Goal: Task Accomplishment & Management: Manage account settings

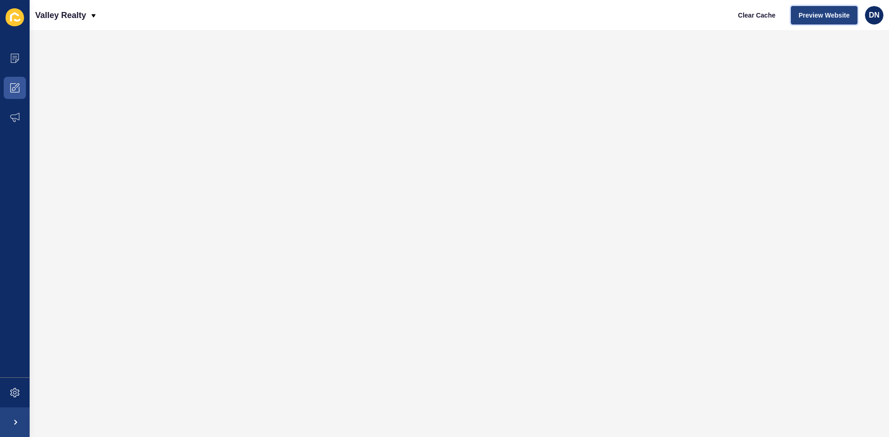
click at [839, 13] on span "Preview Website" at bounding box center [824, 15] width 51 height 9
click at [10, 56] on span at bounding box center [15, 59] width 30 height 30
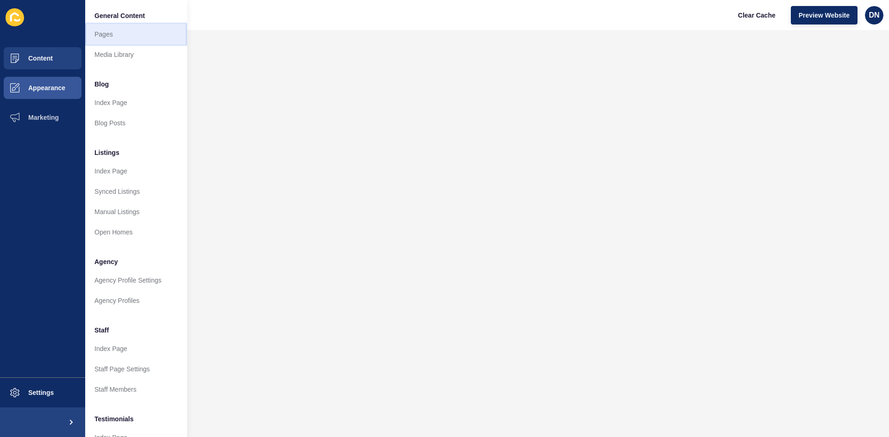
click at [116, 37] on link "Pages" at bounding box center [136, 34] width 102 height 20
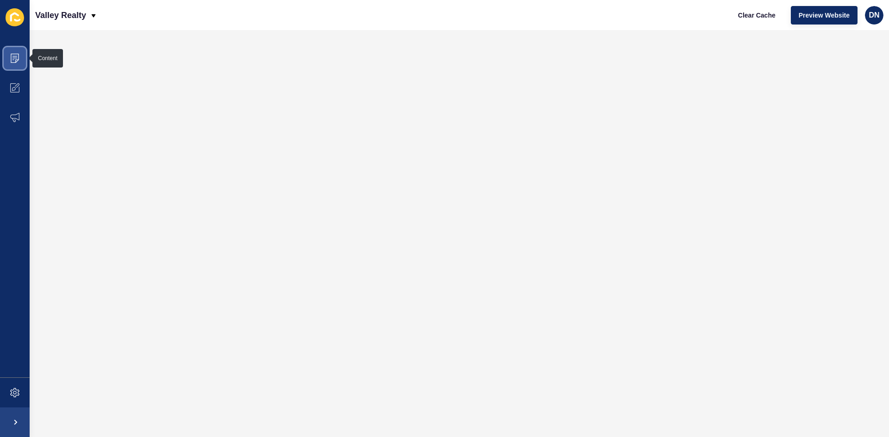
click at [12, 59] on icon at bounding box center [14, 58] width 9 height 9
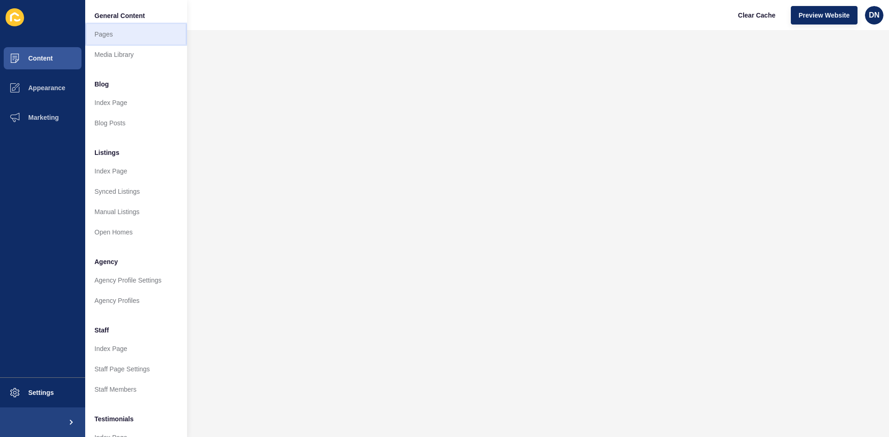
click at [116, 35] on link "Pages" at bounding box center [136, 34] width 102 height 20
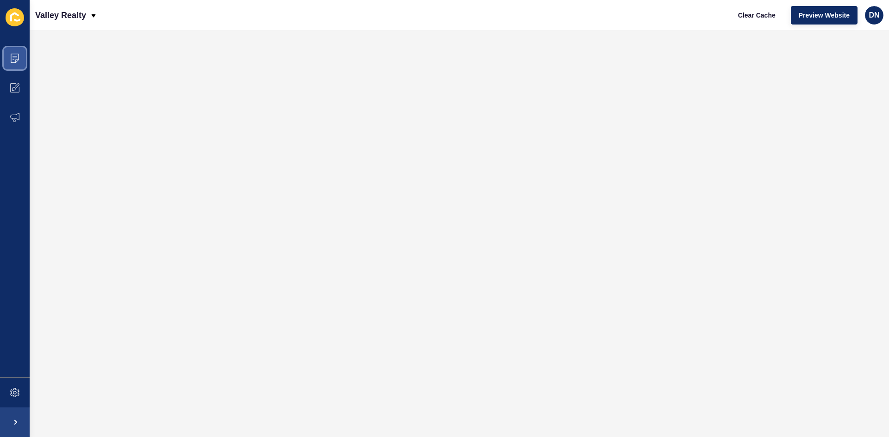
click at [19, 58] on span at bounding box center [15, 59] width 30 height 30
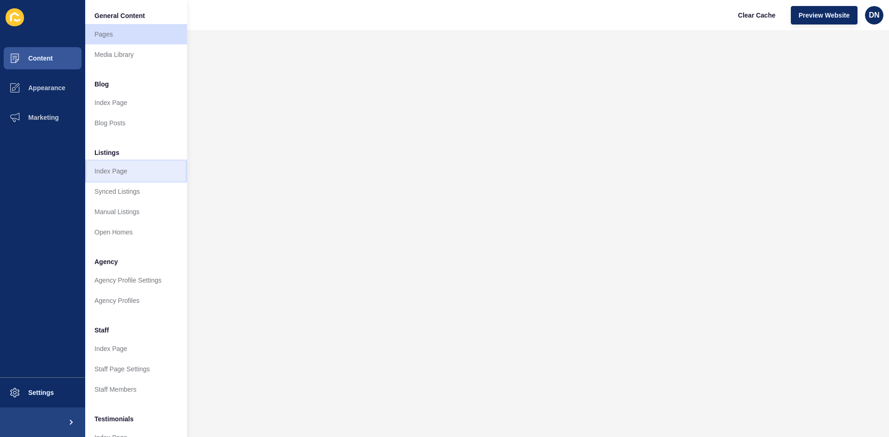
click at [120, 169] on link "Index Page" at bounding box center [136, 171] width 102 height 20
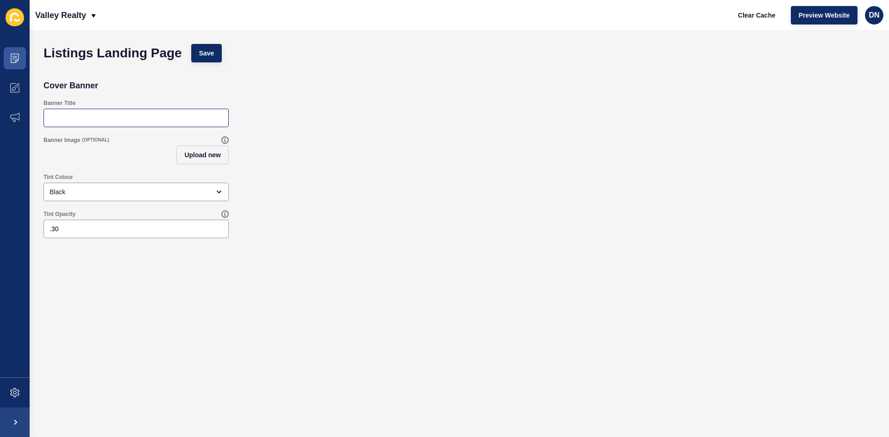
click at [109, 112] on div at bounding box center [136, 118] width 185 height 19
click at [17, 57] on icon at bounding box center [14, 58] width 9 height 9
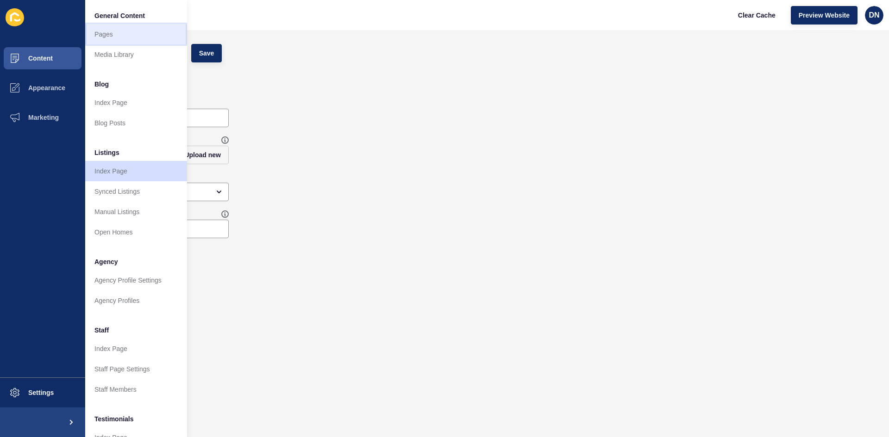
click at [117, 31] on link "Pages" at bounding box center [136, 34] width 102 height 20
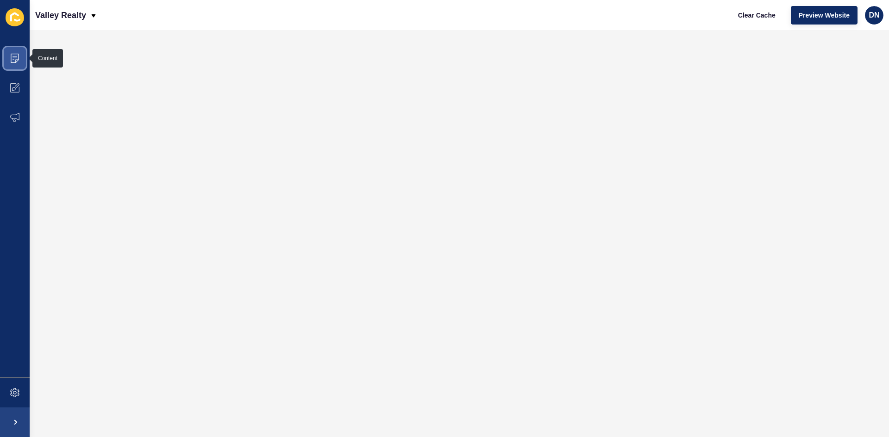
click at [12, 53] on span at bounding box center [15, 59] width 30 height 30
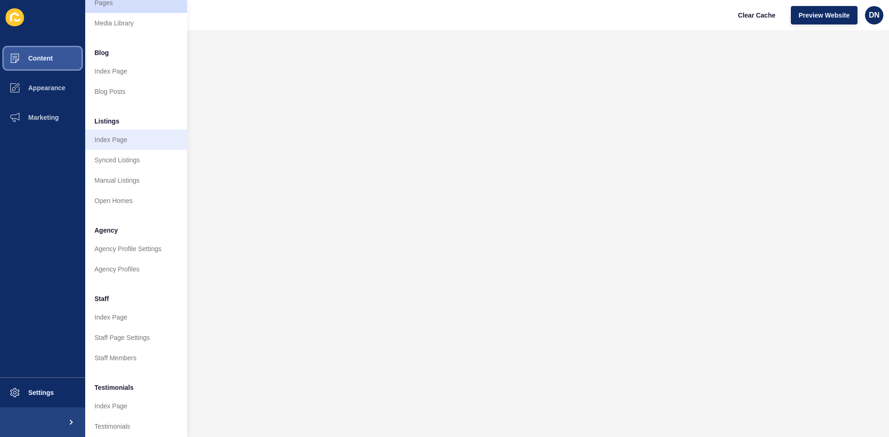
scroll to position [46, 0]
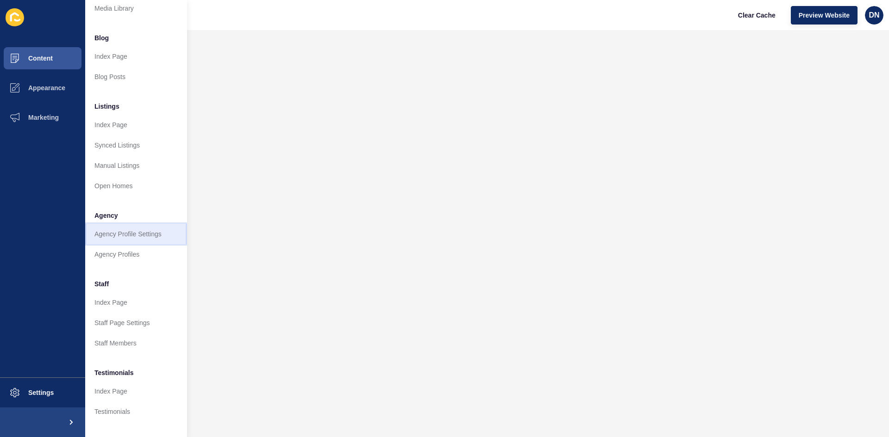
click at [116, 236] on link "Agency Profile Settings" at bounding box center [136, 234] width 102 height 20
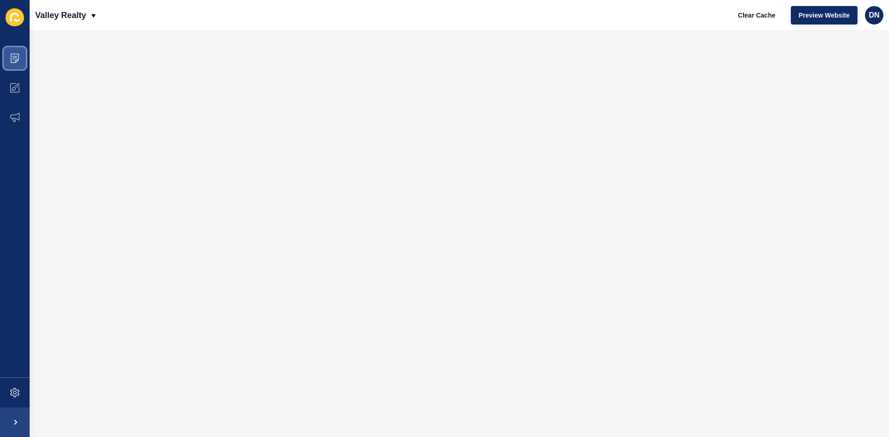
click at [15, 55] on icon at bounding box center [14, 58] width 9 height 9
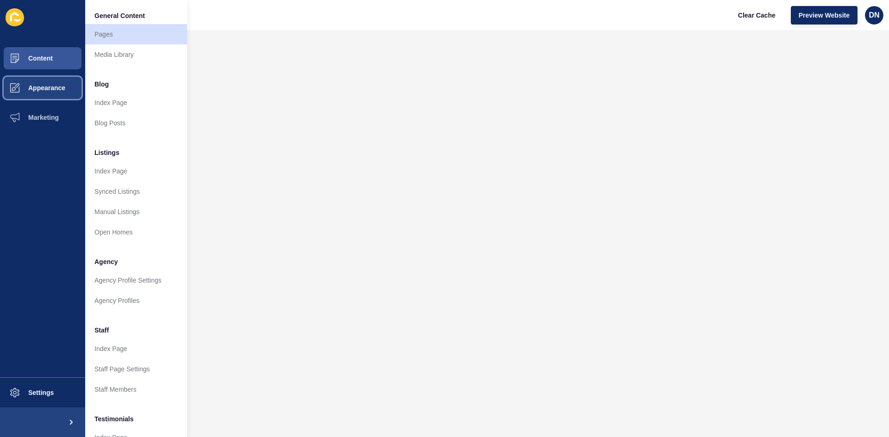
click at [55, 90] on span "Appearance" at bounding box center [32, 87] width 67 height 7
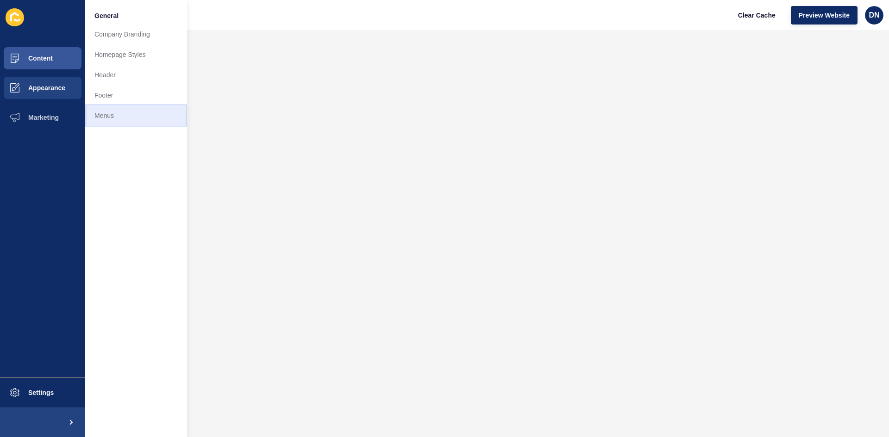
click at [115, 108] on link "Menus" at bounding box center [136, 116] width 102 height 20
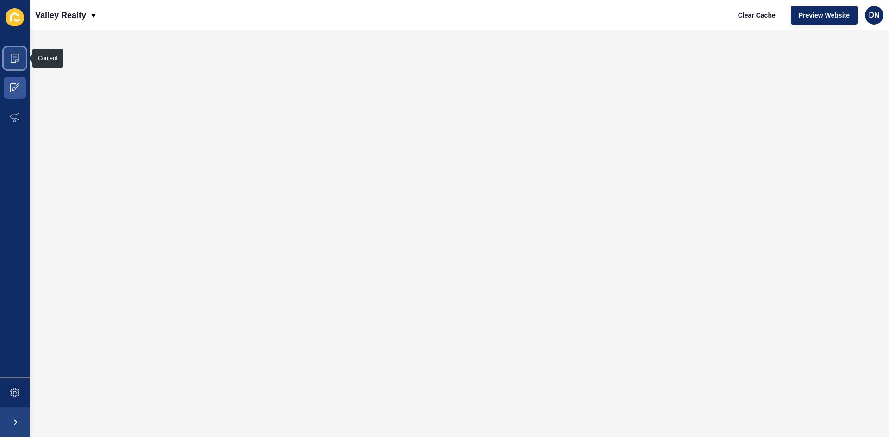
click at [16, 59] on icon at bounding box center [14, 58] width 9 height 9
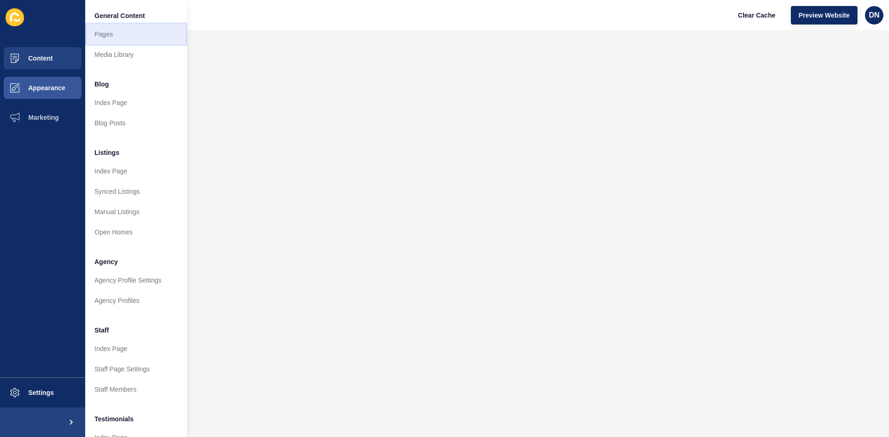
click at [128, 41] on link "Pages" at bounding box center [136, 34] width 102 height 20
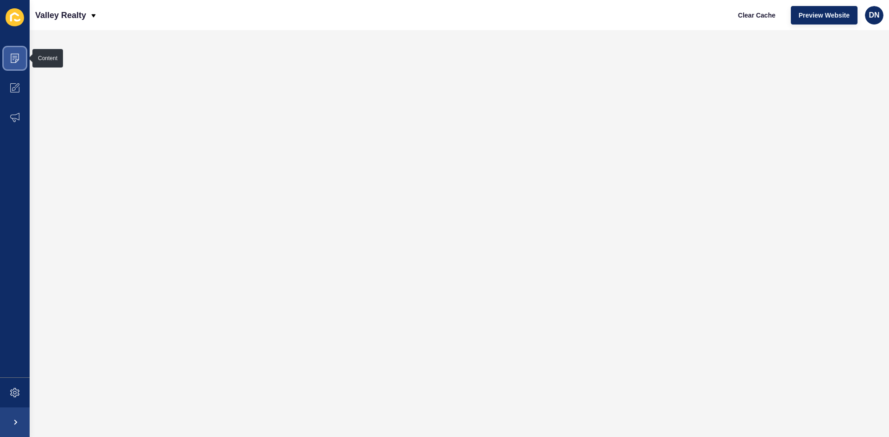
click at [12, 54] on icon at bounding box center [15, 58] width 8 height 9
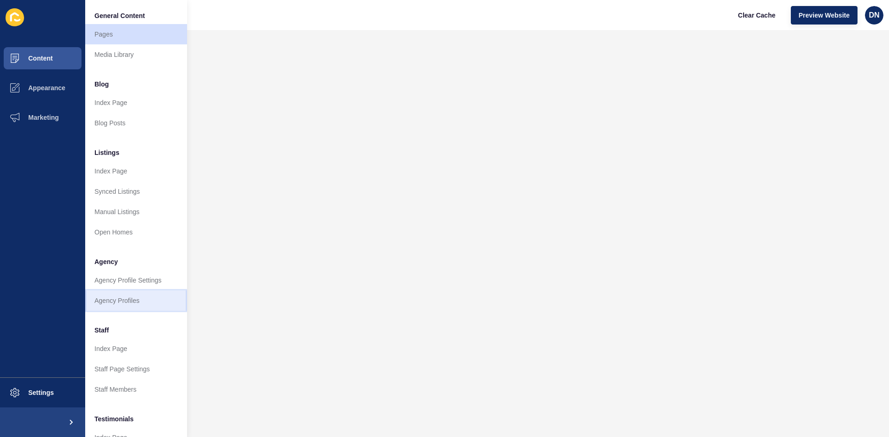
click at [125, 302] on link "Agency Profiles" at bounding box center [136, 301] width 102 height 20
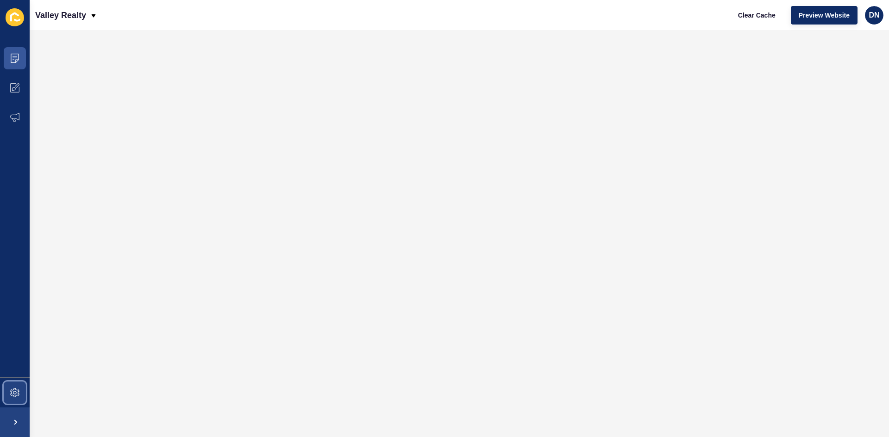
click at [13, 389] on icon at bounding box center [14, 392] width 9 height 9
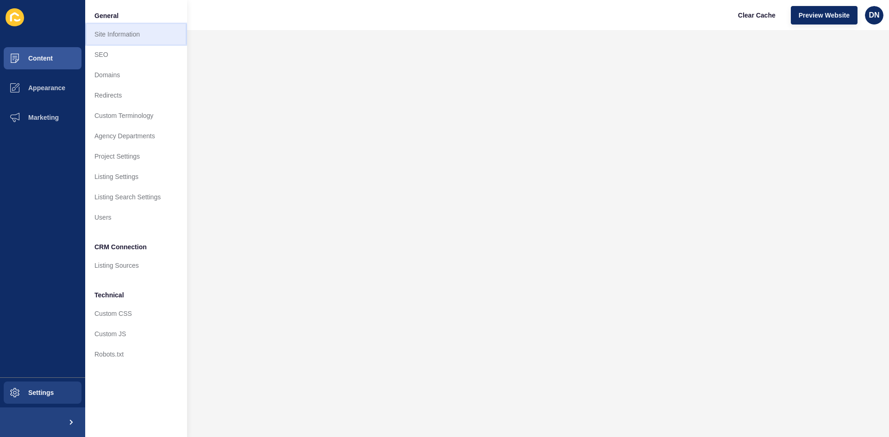
click at [112, 35] on link "Site Information" at bounding box center [136, 34] width 102 height 20
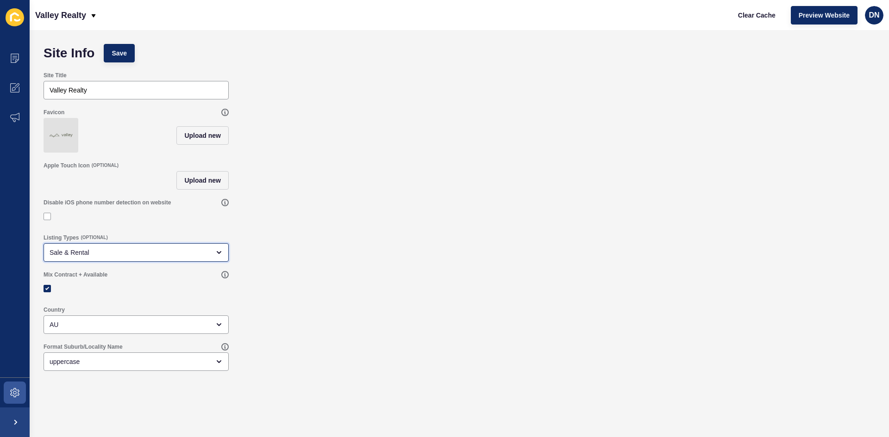
click at [212, 256] on div "open menu" at bounding box center [216, 252] width 13 height 7
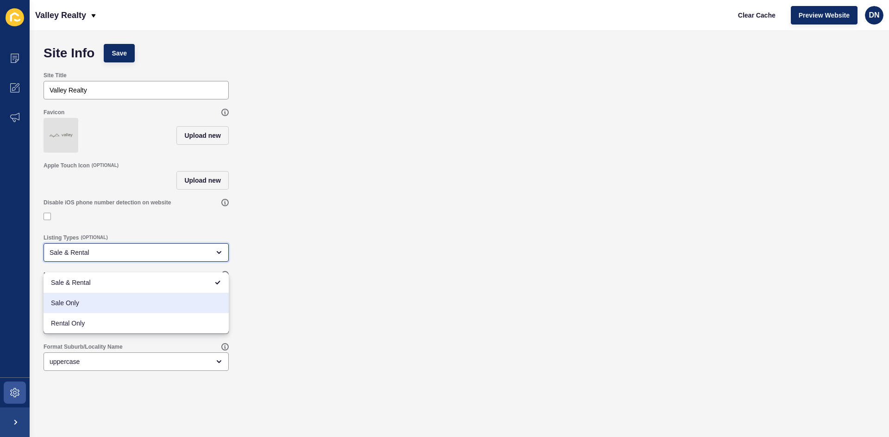
click at [91, 301] on span "Sale Only" at bounding box center [136, 303] width 170 height 9
type input "Sale Only"
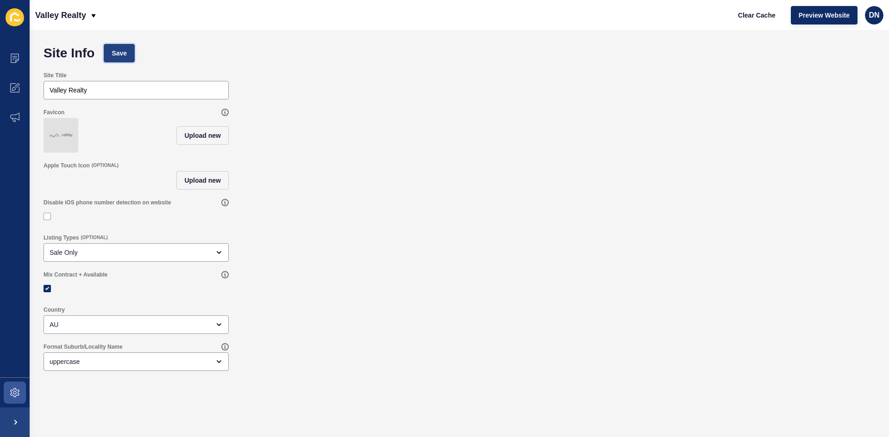
click at [114, 56] on span "Save" at bounding box center [119, 53] width 15 height 9
click at [12, 389] on icon at bounding box center [14, 392] width 9 height 9
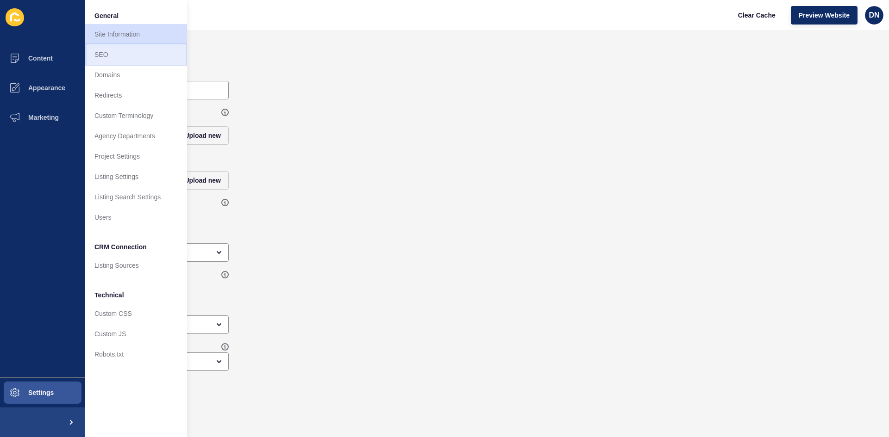
click at [116, 57] on link "SEO" at bounding box center [136, 54] width 102 height 20
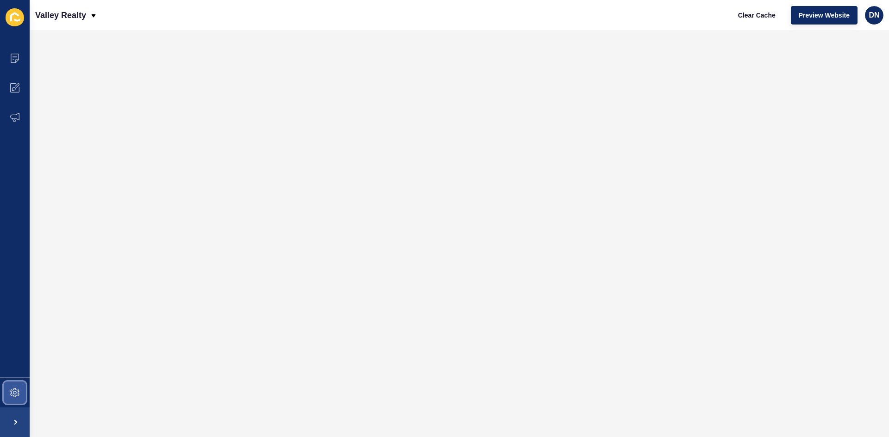
click at [19, 390] on icon at bounding box center [14, 392] width 9 height 9
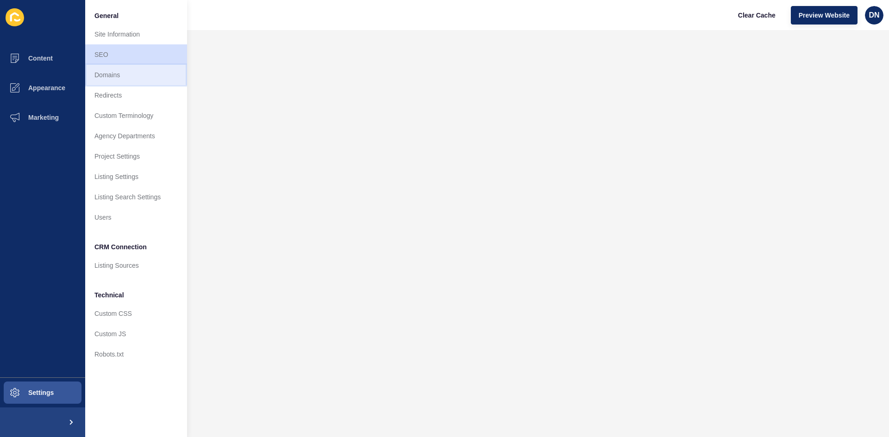
click at [120, 77] on link "Domains" at bounding box center [136, 75] width 102 height 20
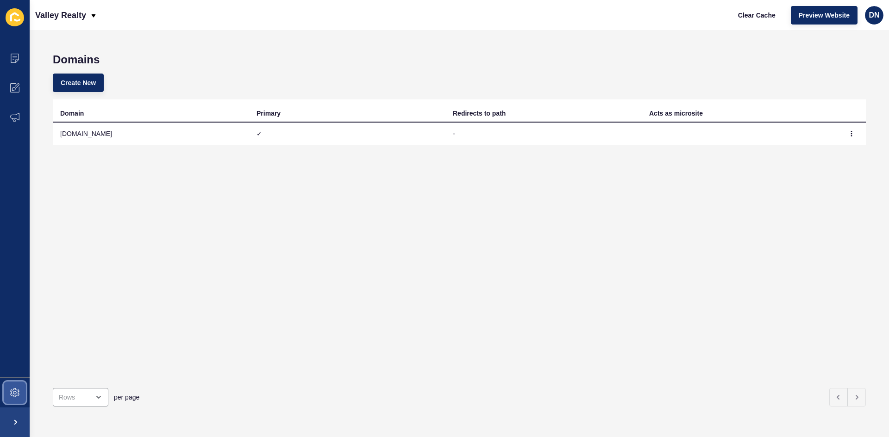
click at [13, 395] on icon at bounding box center [14, 392] width 9 height 9
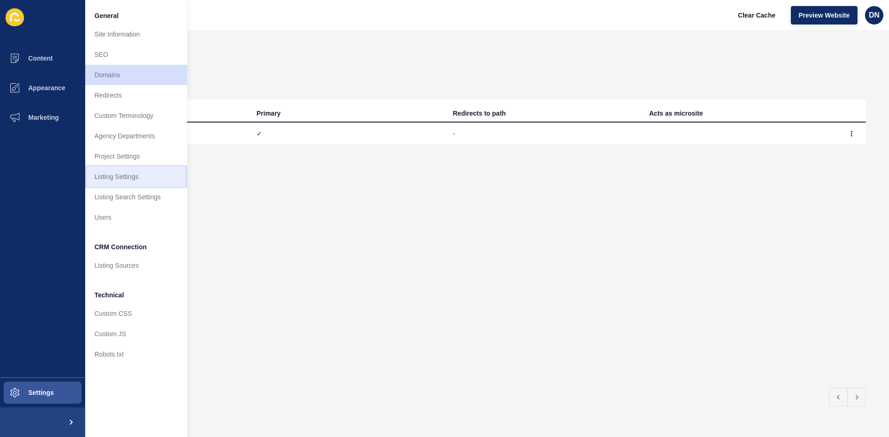
click at [129, 174] on link "Listing Settings" at bounding box center [136, 177] width 102 height 20
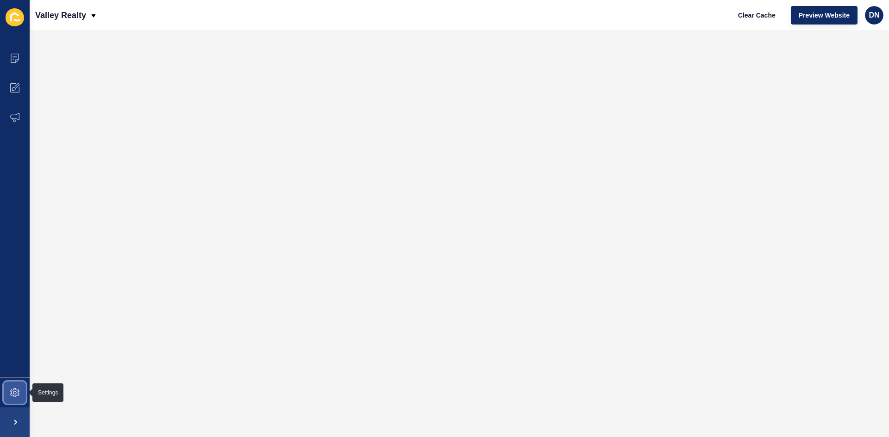
click at [14, 398] on span at bounding box center [15, 393] width 30 height 30
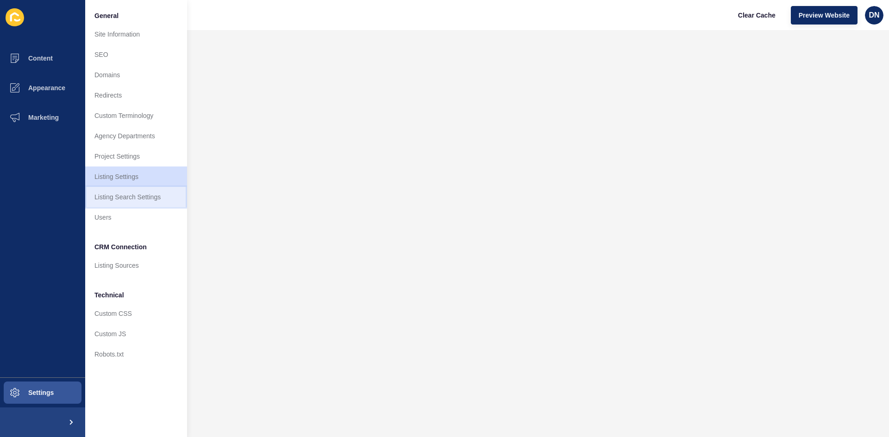
click at [113, 202] on link "Listing Search Settings" at bounding box center [136, 197] width 102 height 20
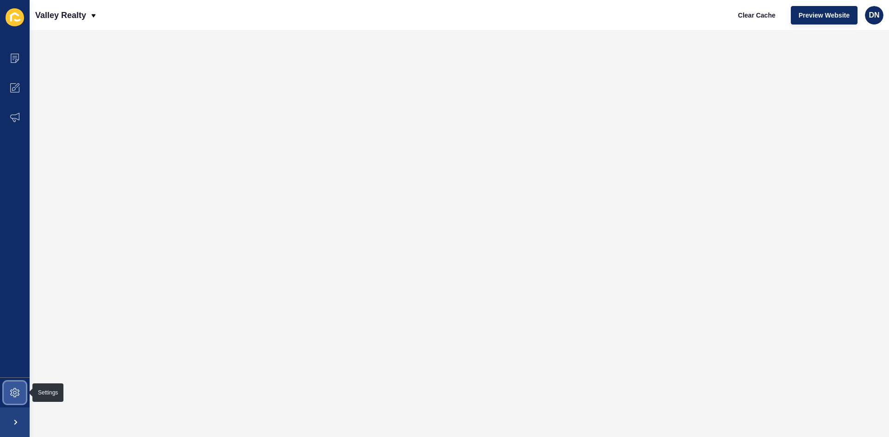
click at [19, 395] on icon at bounding box center [14, 392] width 9 height 9
